Goal: Task Accomplishment & Management: Use online tool/utility

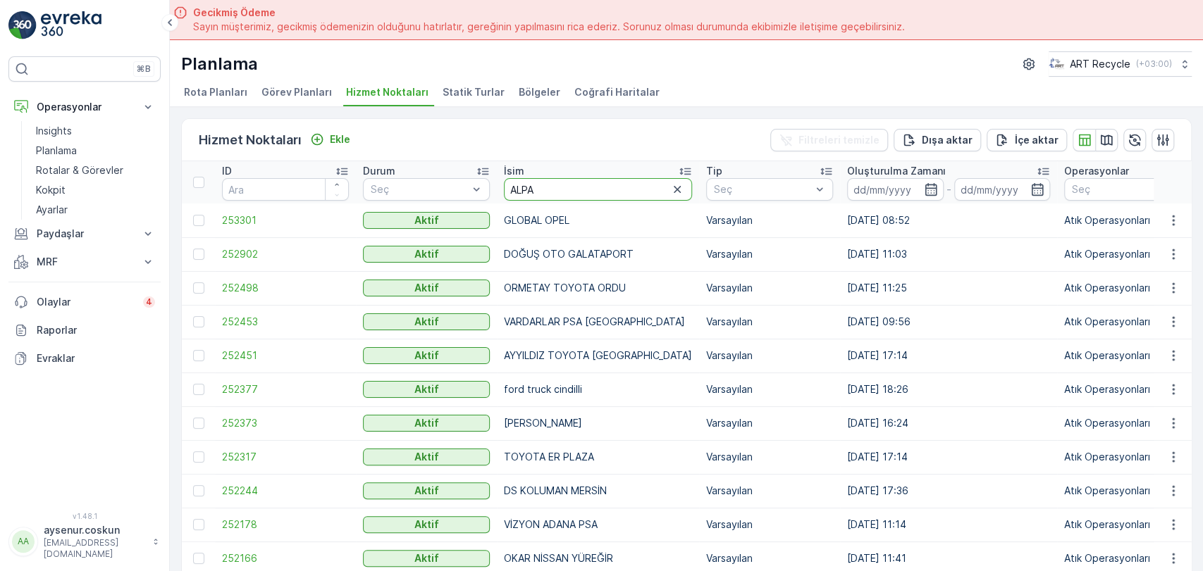
scroll to position [39, 0]
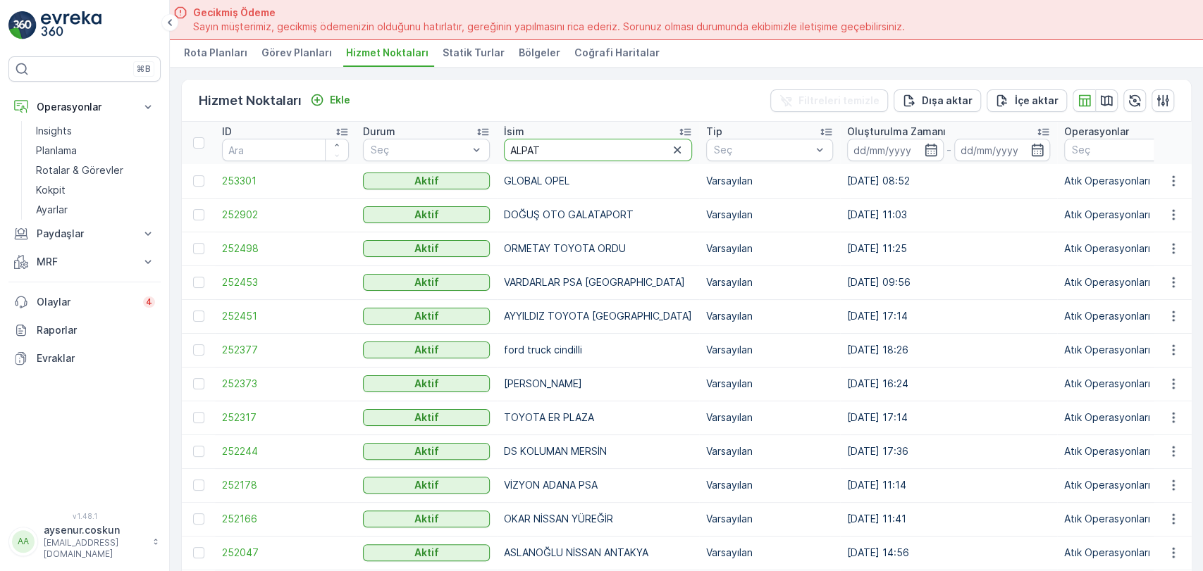
type input "ALPATA"
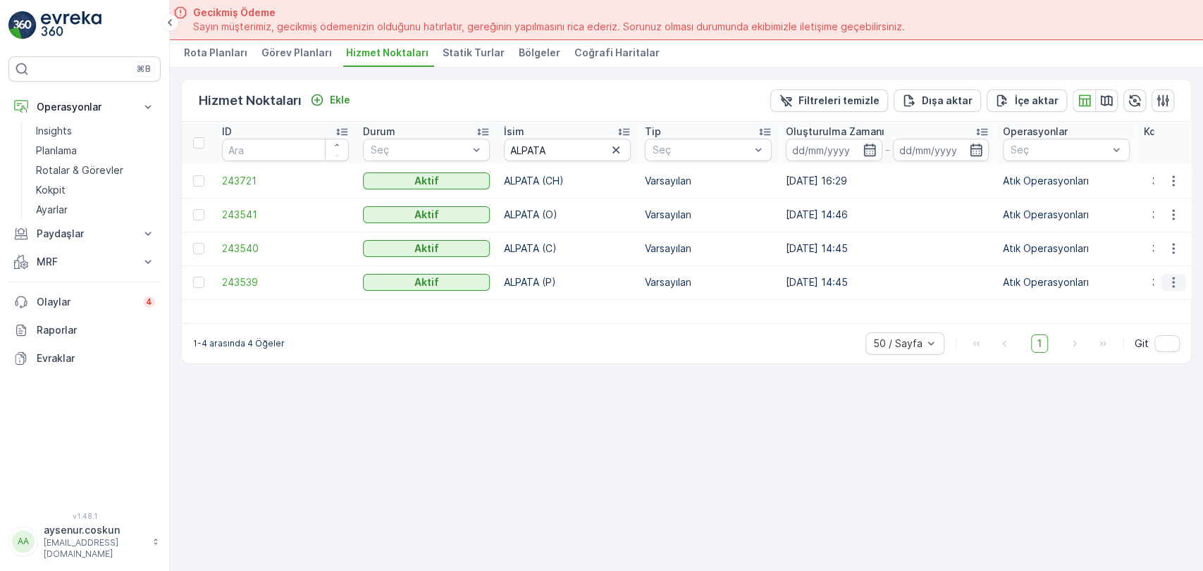
click at [1174, 279] on icon "button" at bounding box center [1173, 282] width 14 height 14
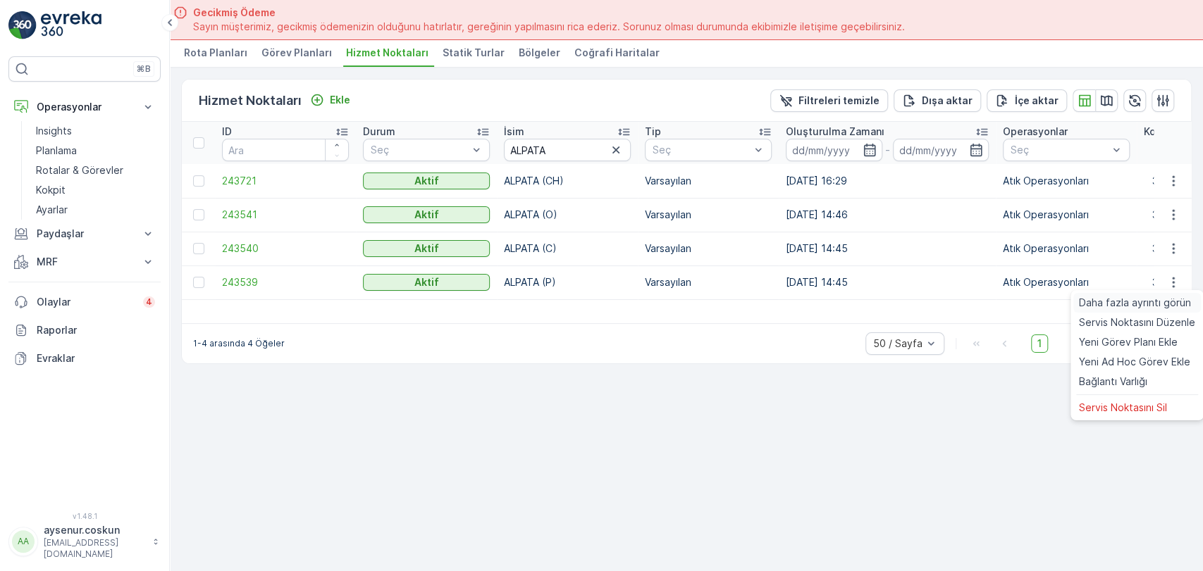
click at [1156, 308] on span "Daha fazla ayrıntı görün" at bounding box center [1135, 303] width 112 height 14
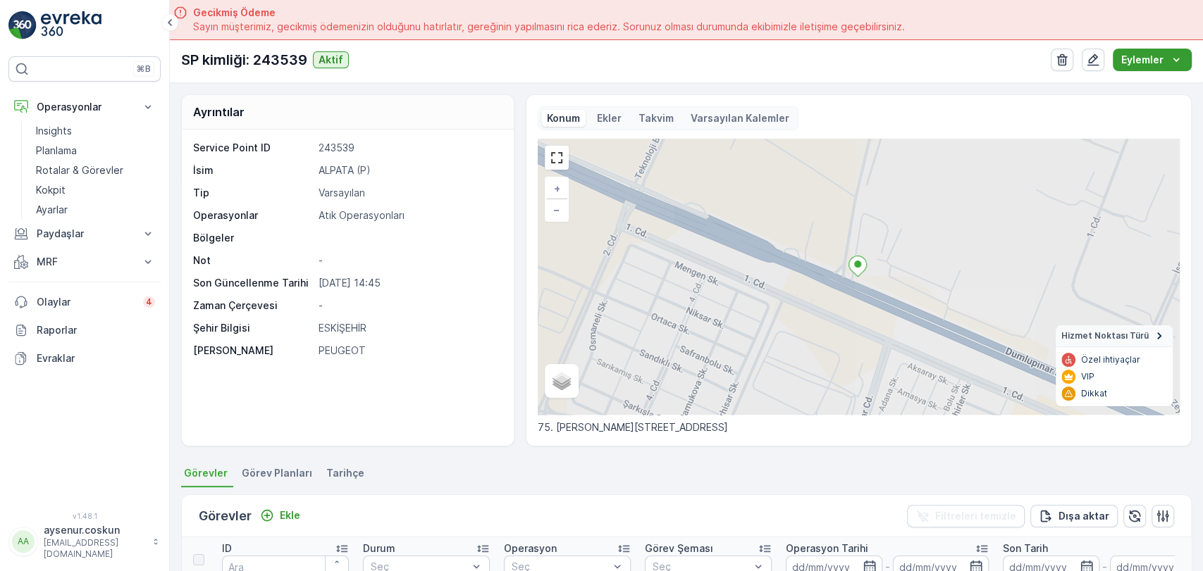
click at [1158, 60] on p "Eylemler" at bounding box center [1142, 60] width 42 height 14
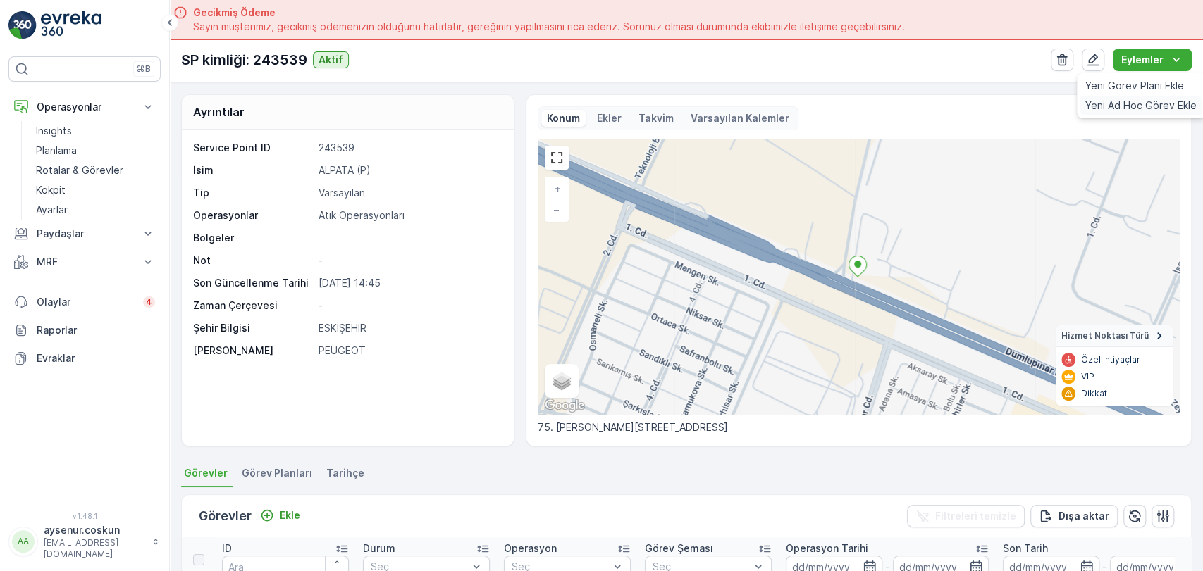
click at [1110, 113] on div "Yeni Ad Hoc Görev Ekle" at bounding box center [1140, 106] width 123 height 20
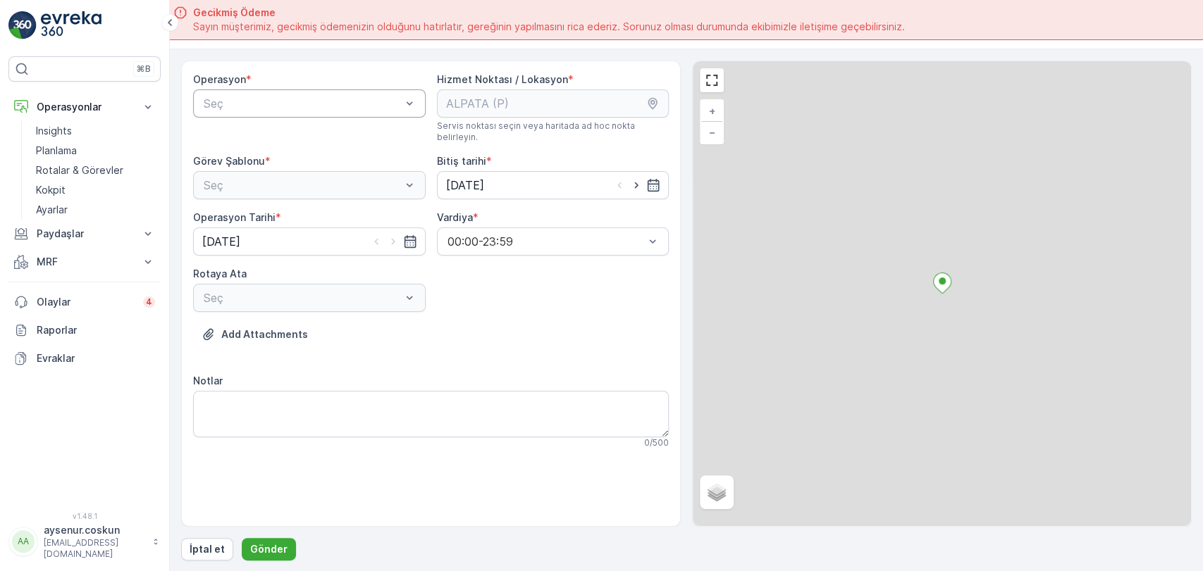
click at [261, 104] on div at bounding box center [302, 103] width 200 height 13
click at [266, 137] on span "Atık Operasyonları" at bounding box center [249, 138] width 94 height 13
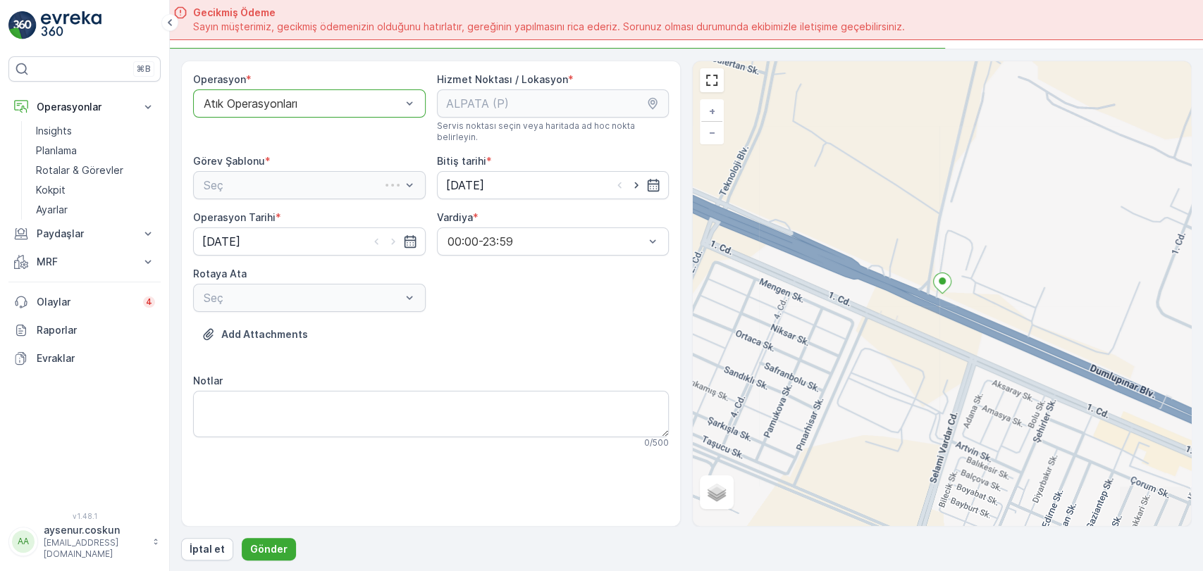
click at [266, 171] on div "Seç" at bounding box center [309, 185] width 233 height 28
click at [272, 179] on div at bounding box center [302, 185] width 200 height 13
click at [276, 213] on div "Atık Toplama" at bounding box center [310, 219] width 216 height 13
click at [283, 305] on div "Operasyon * Atık Operasyonları Hizmet Noktası / Lokasyon * Servis noktası seçin…" at bounding box center [431, 267] width 476 height 388
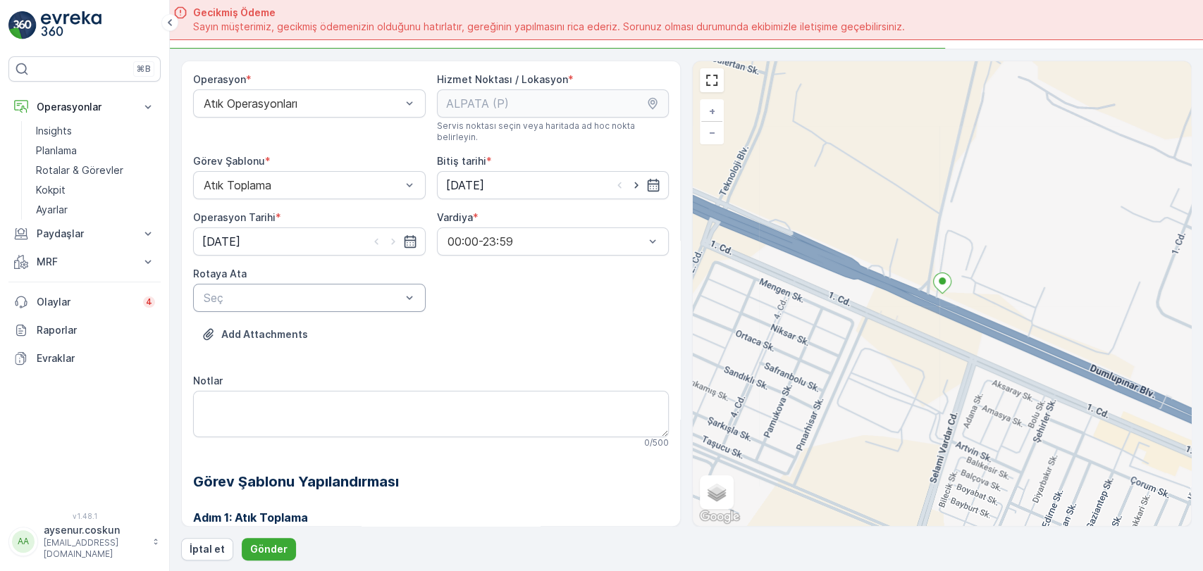
click at [296, 292] on div at bounding box center [302, 298] width 200 height 13
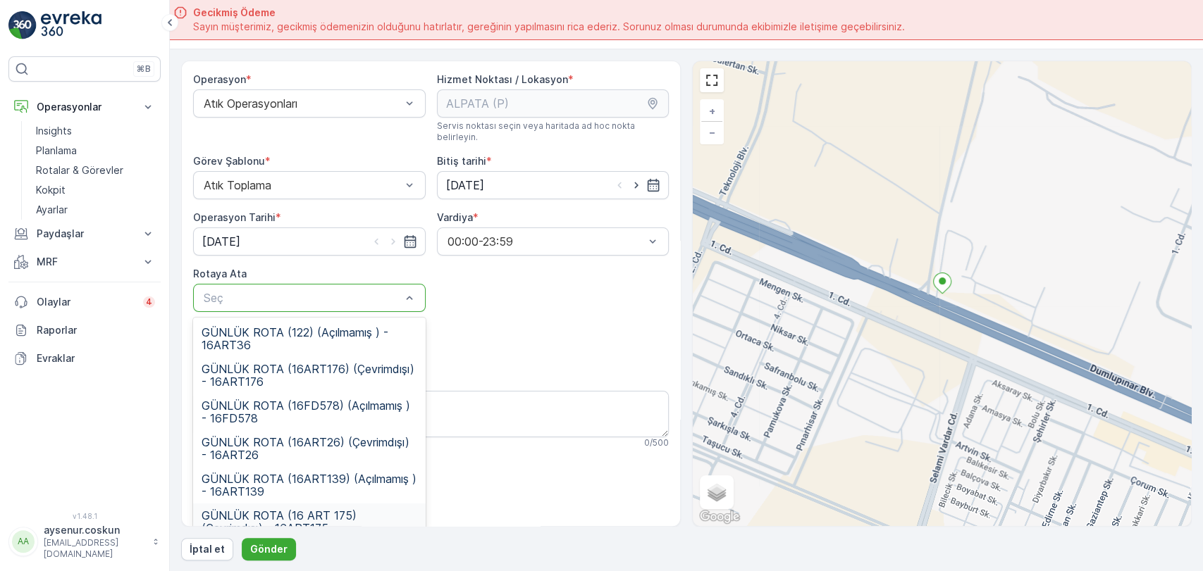
scroll to position [51, 0]
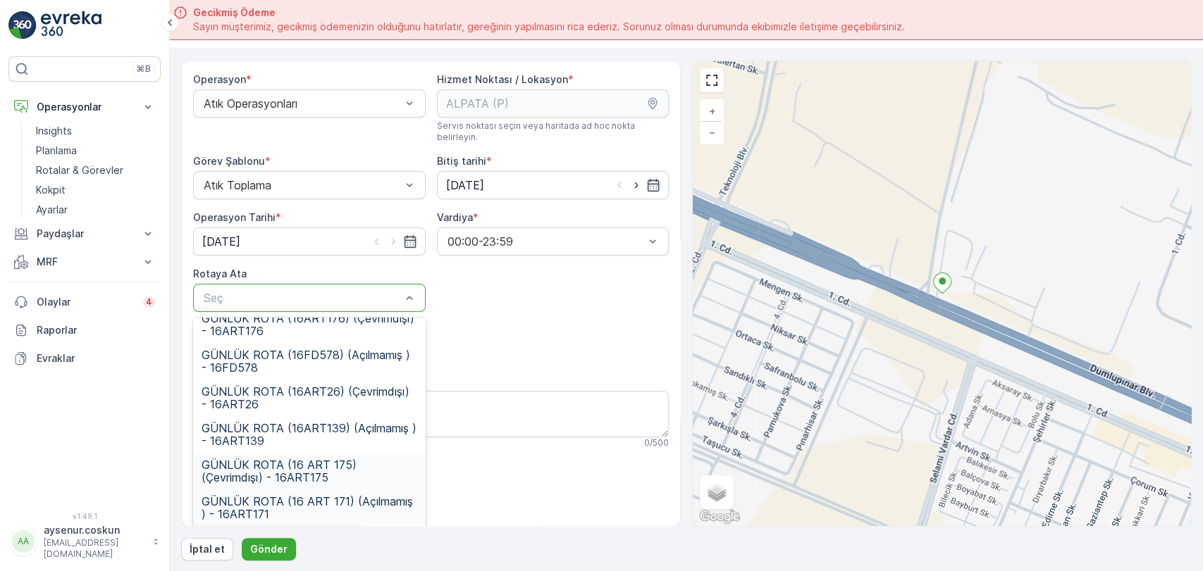
click at [349, 497] on span "GÜNLÜK ROTA (16 ART 171) (Açılmamış ) - 16ART171" at bounding box center [310, 507] width 216 height 25
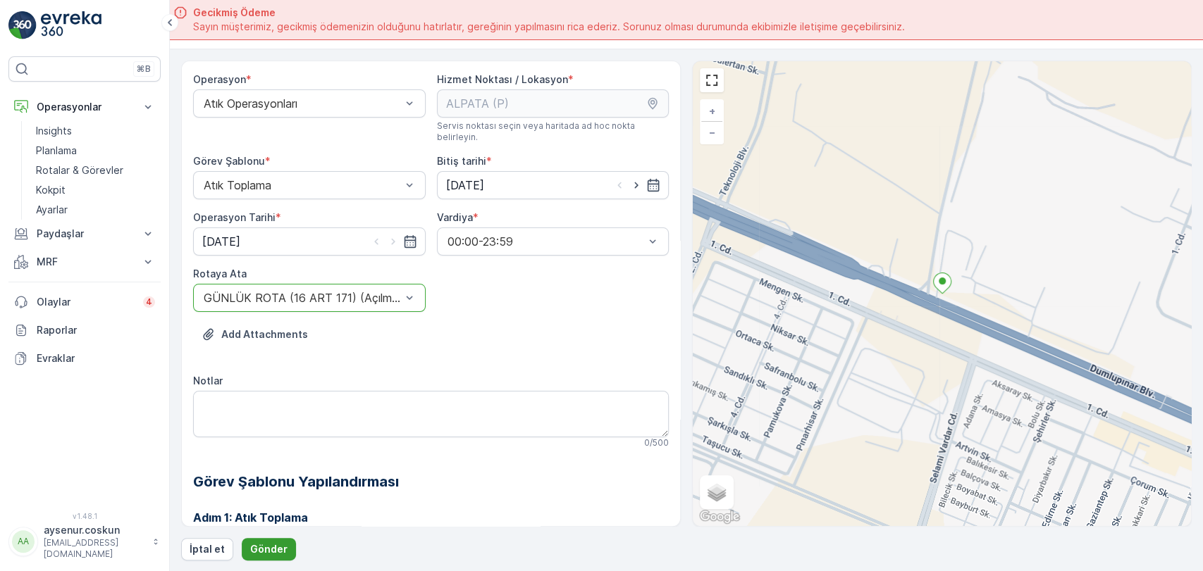
click at [274, 546] on p "Gönder" at bounding box center [268, 550] width 37 height 14
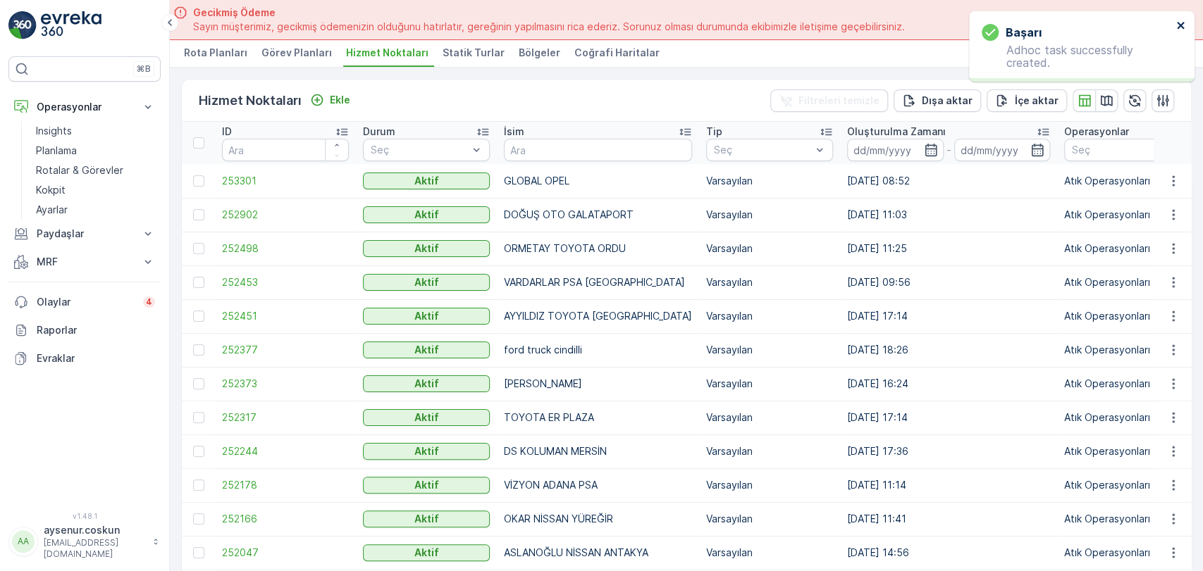
click at [1183, 22] on icon "close" at bounding box center [1181, 25] width 10 height 11
